Goal: Book appointment/travel/reservation

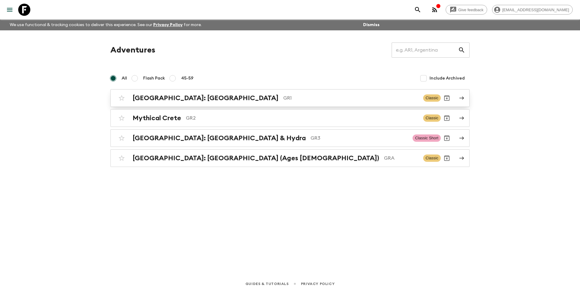
click at [166, 100] on h2 "[GEOGRAPHIC_DATA]: [GEOGRAPHIC_DATA]" at bounding box center [206, 98] width 146 height 8
click at [156, 139] on h2 "[GEOGRAPHIC_DATA]: [GEOGRAPHIC_DATA] & Hydra" at bounding box center [219, 138] width 173 height 8
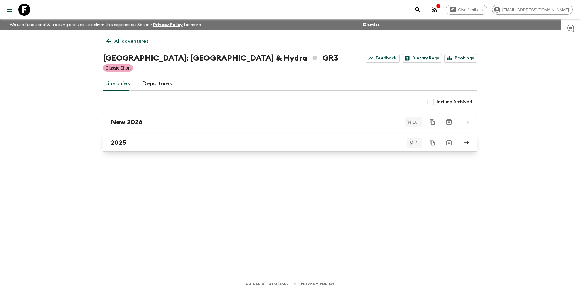
click at [116, 146] on h2 "2025" at bounding box center [118, 143] width 15 height 8
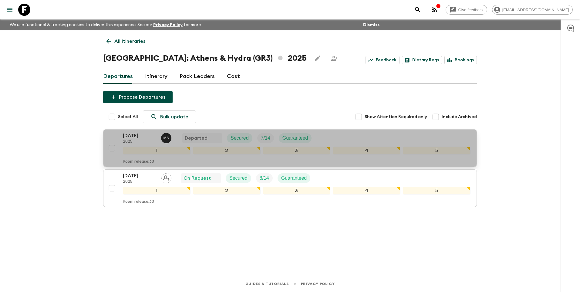
click at [138, 135] on p "[DATE]" at bounding box center [139, 135] width 33 height 7
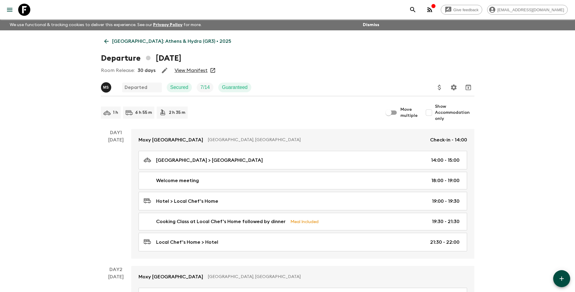
click at [189, 70] on link "View Manifest" at bounding box center [191, 70] width 33 height 6
